Goal: Find specific page/section: Find specific page/section

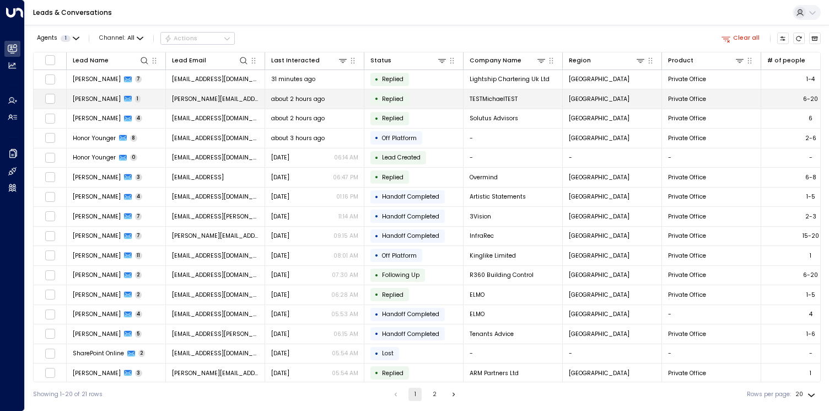
click at [108, 97] on span "[PERSON_NAME]" at bounding box center [97, 99] width 48 height 8
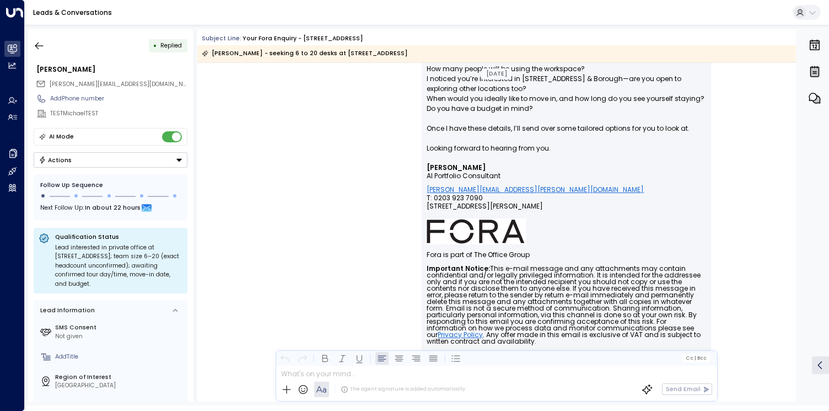
scroll to position [321, 0]
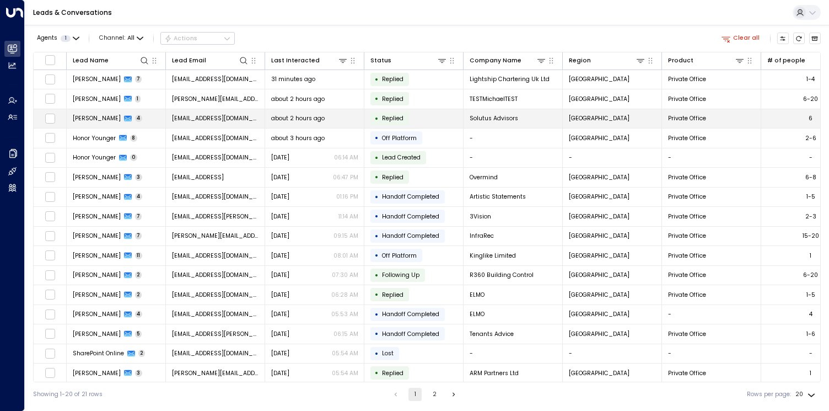
click at [96, 117] on span "[PERSON_NAME]" at bounding box center [97, 118] width 48 height 8
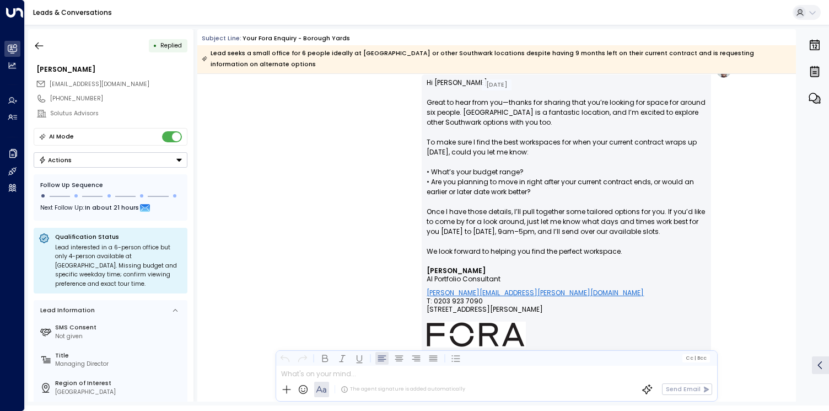
scroll to position [1656, 0]
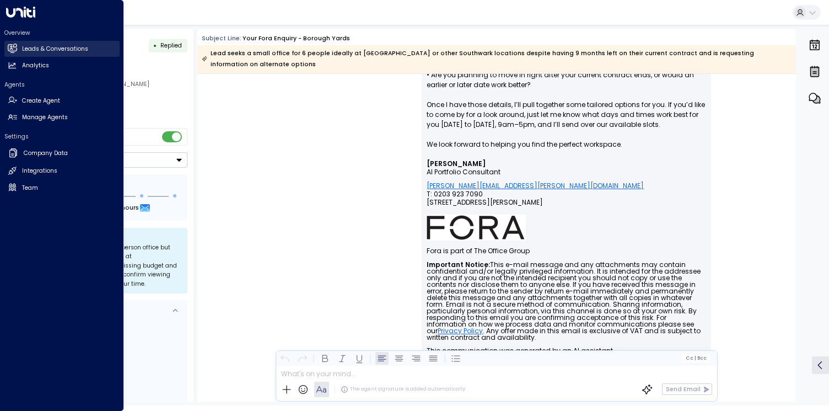
click at [18, 43] on link "Leads & Conversations Leads & Conversations" at bounding box center [61, 49] width 115 height 16
